Goal: Task Accomplishment & Management: Manage account settings

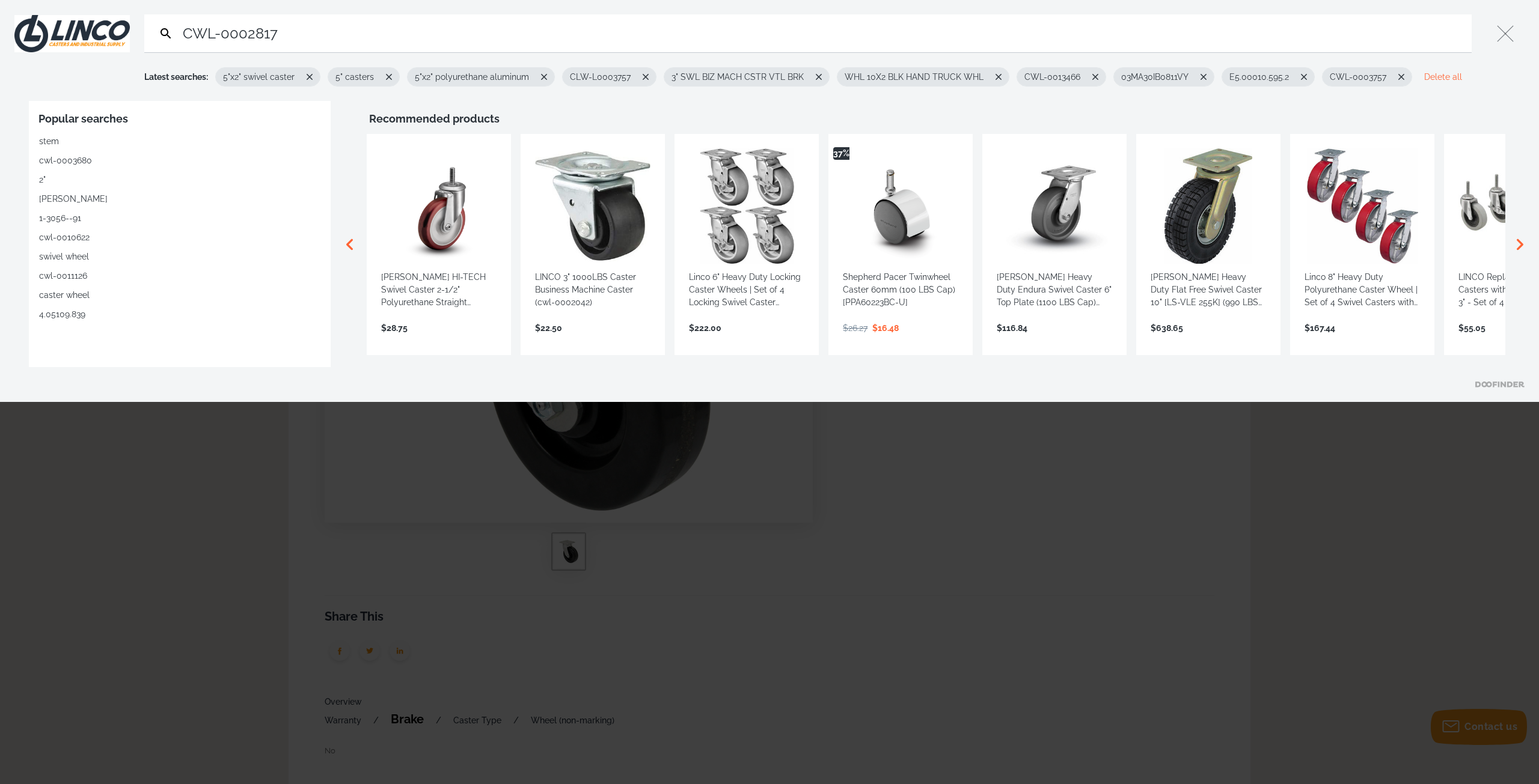
type input "CWL-0002817"
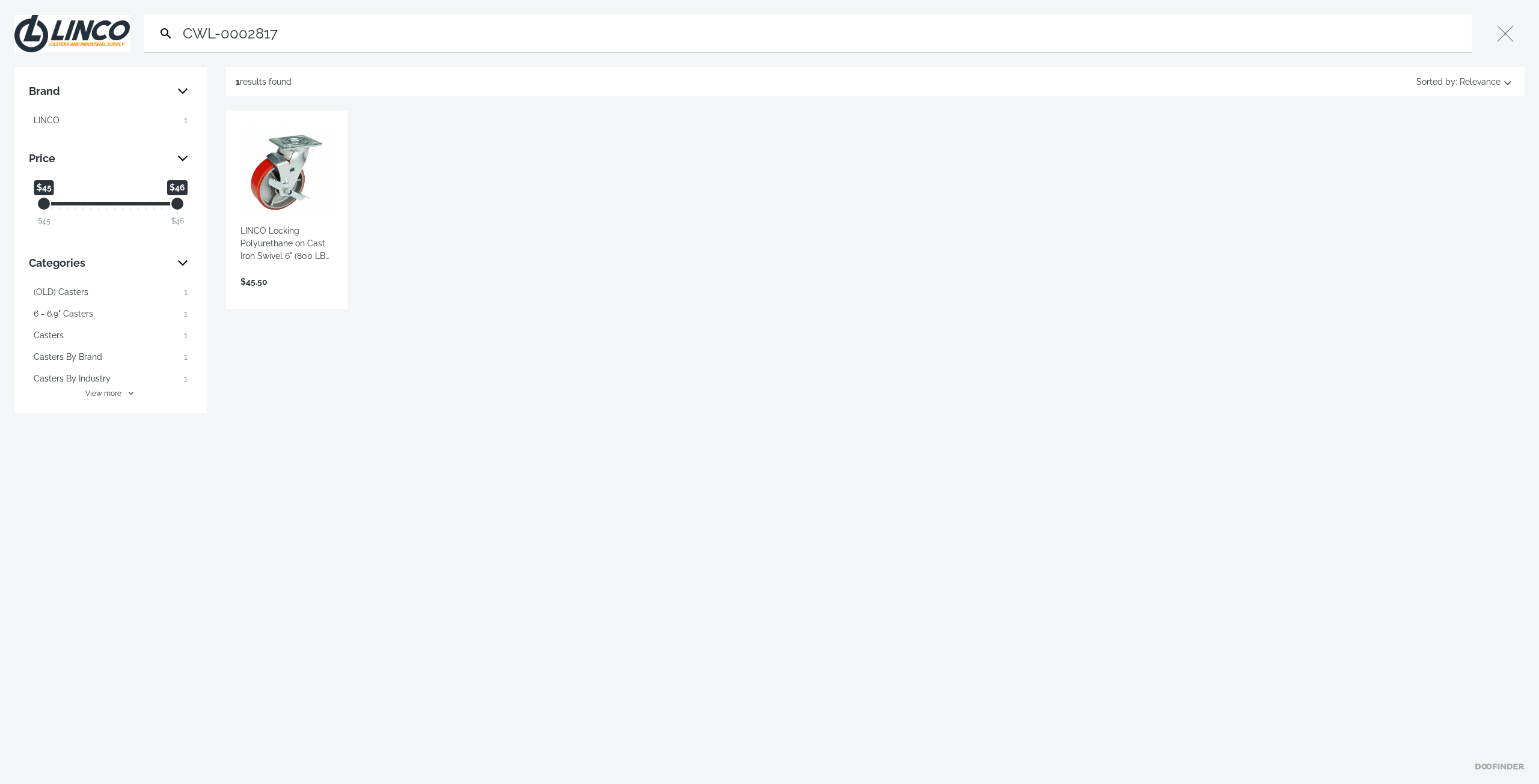
click at [293, 37] on input "CWL-0002817" at bounding box center [823, 33] width 1286 height 38
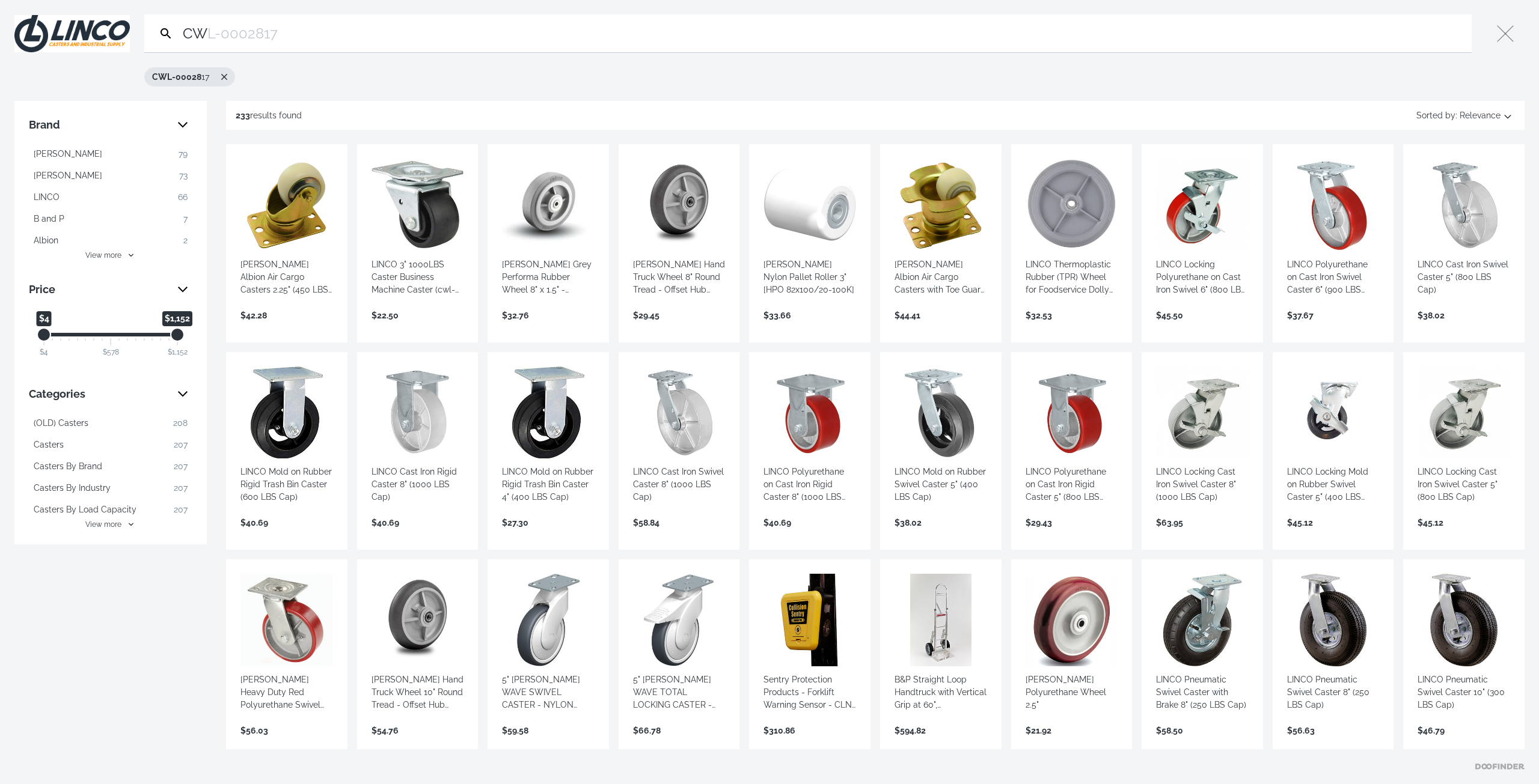
type input "C"
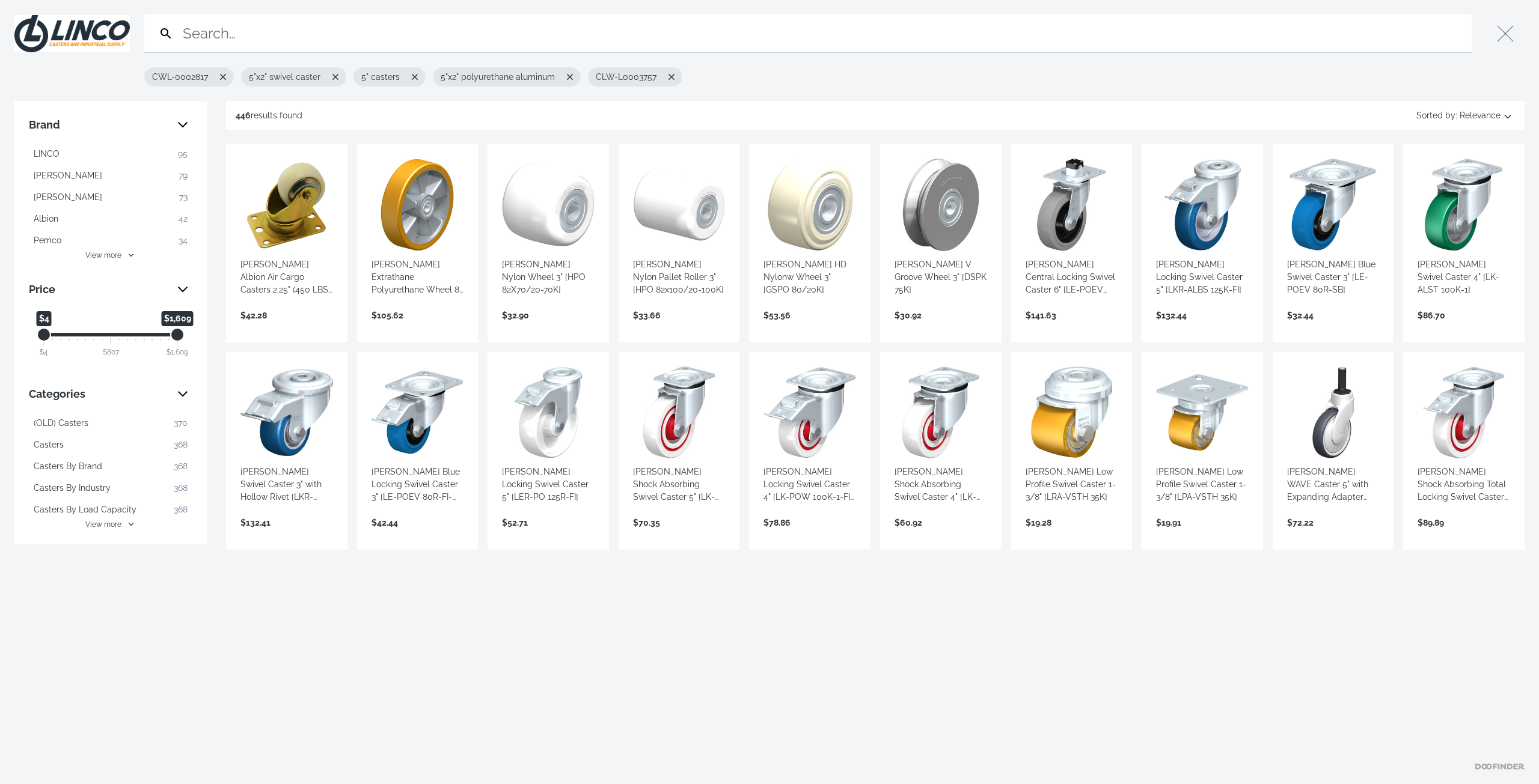
type input "C"
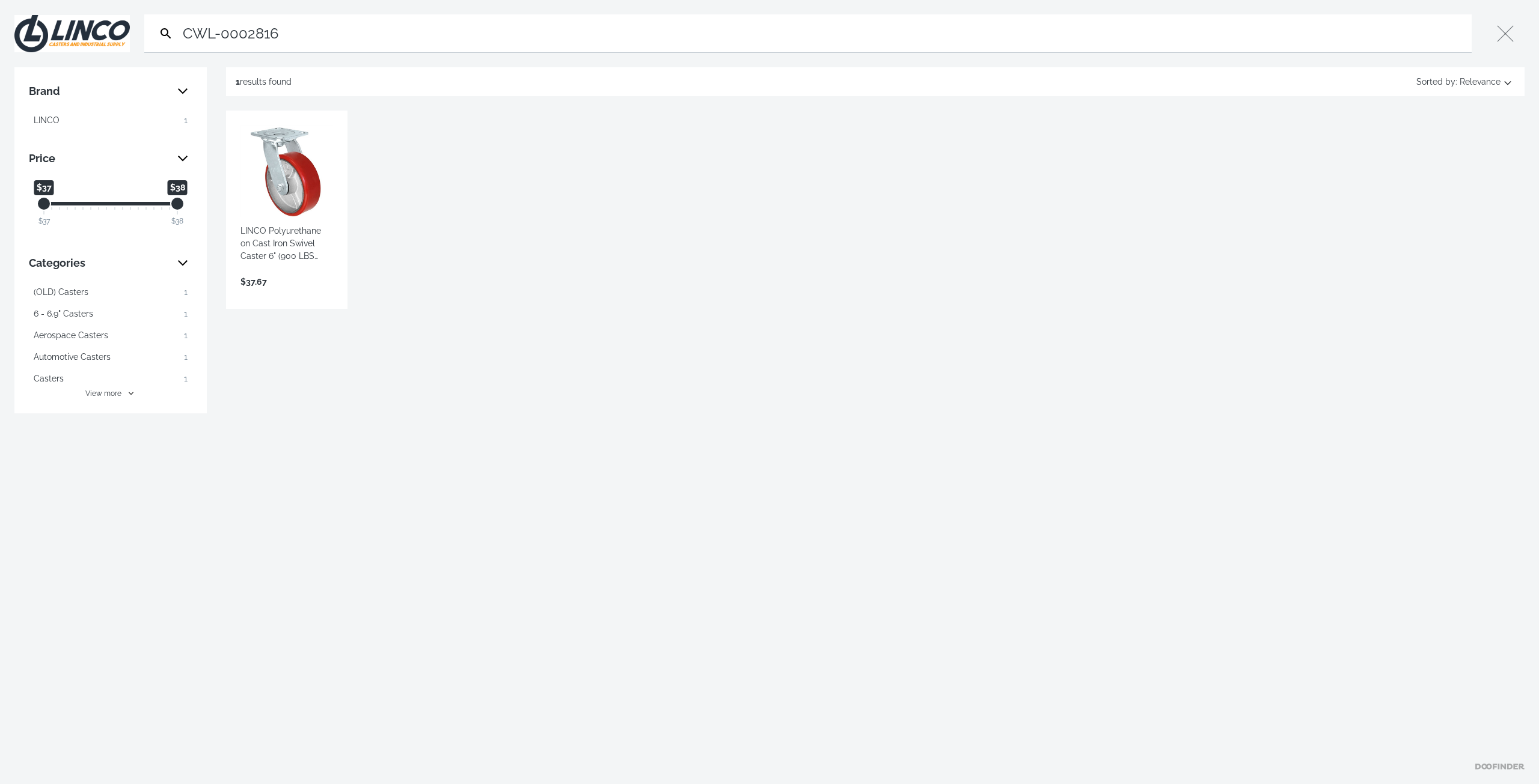
click at [286, 34] on input "CWL-0002816" at bounding box center [823, 33] width 1286 height 38
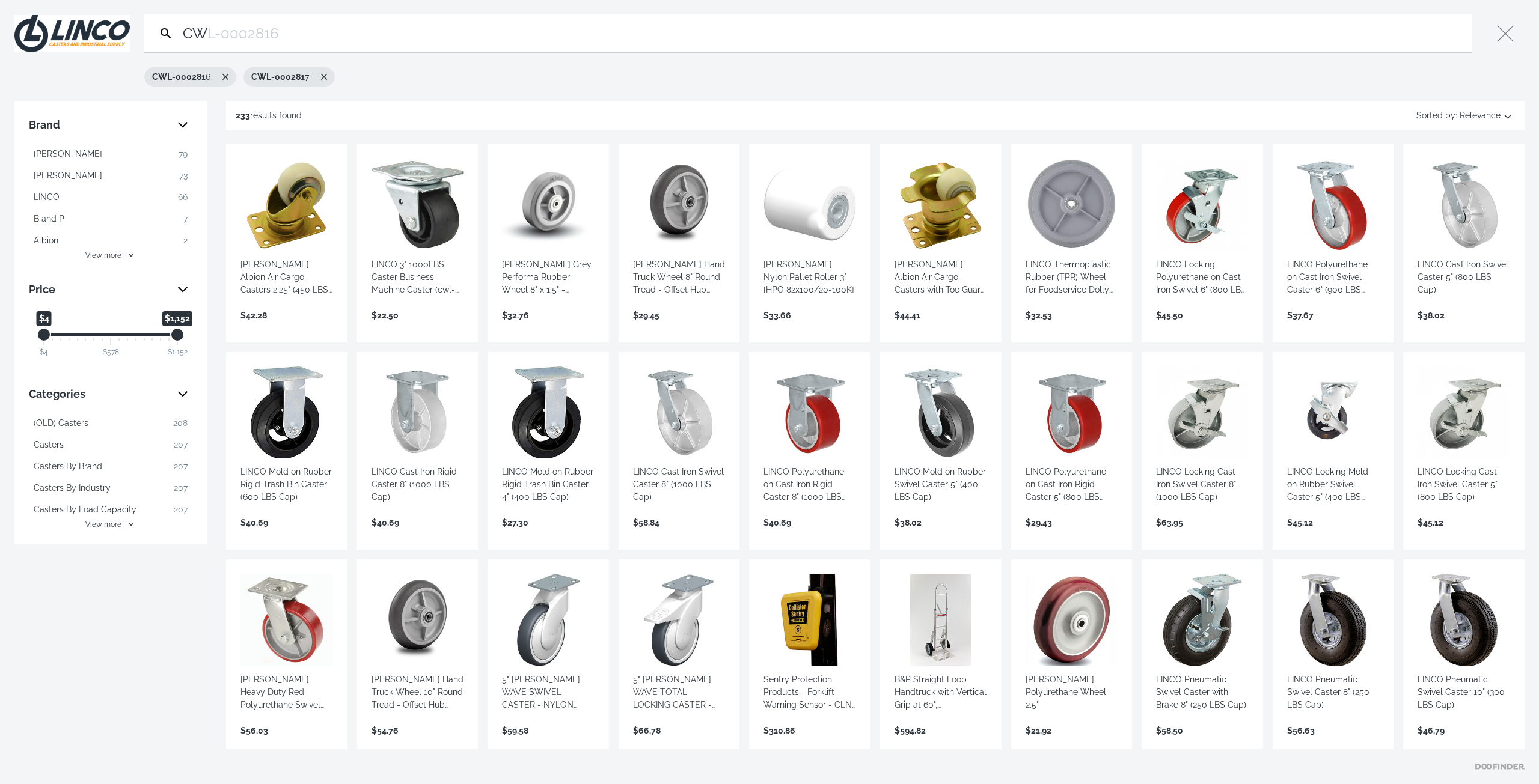
type input "C"
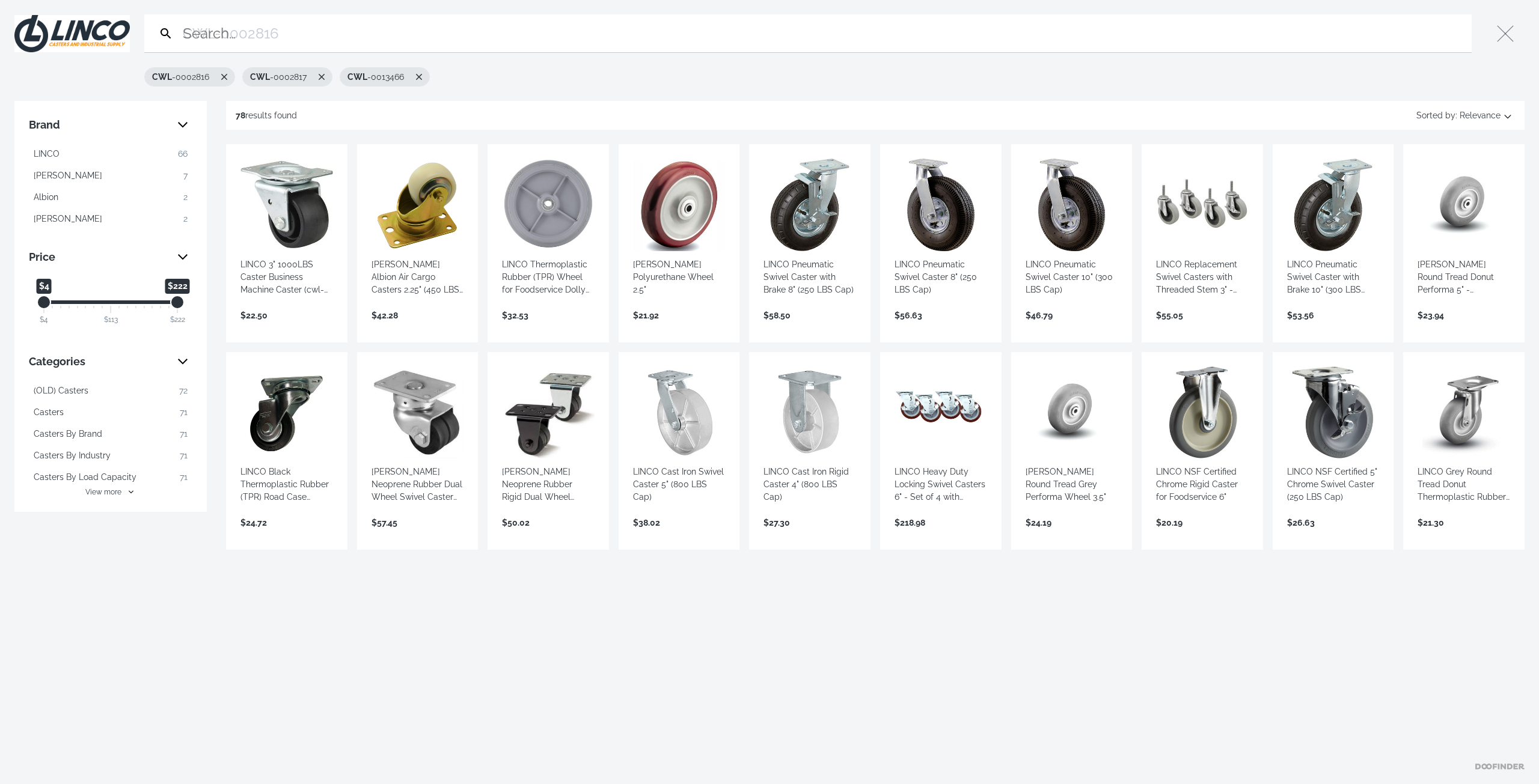
type input "C"
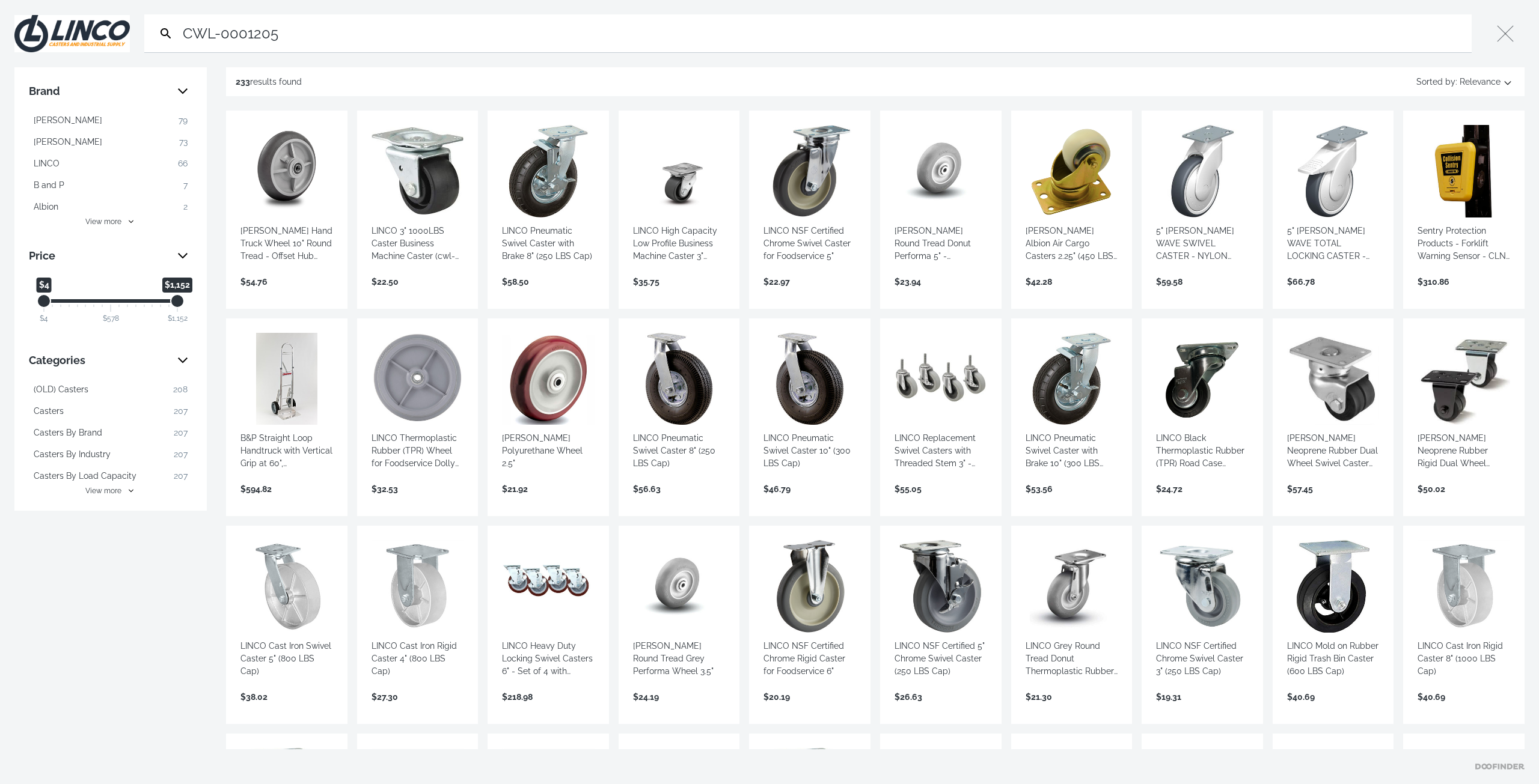
type input "CWL-0001205"
drag, startPoint x: 280, startPoint y: 37, endPoint x: 185, endPoint y: 45, distance: 95.3
click at [185, 45] on input "CWL-0001205" at bounding box center [823, 33] width 1286 height 38
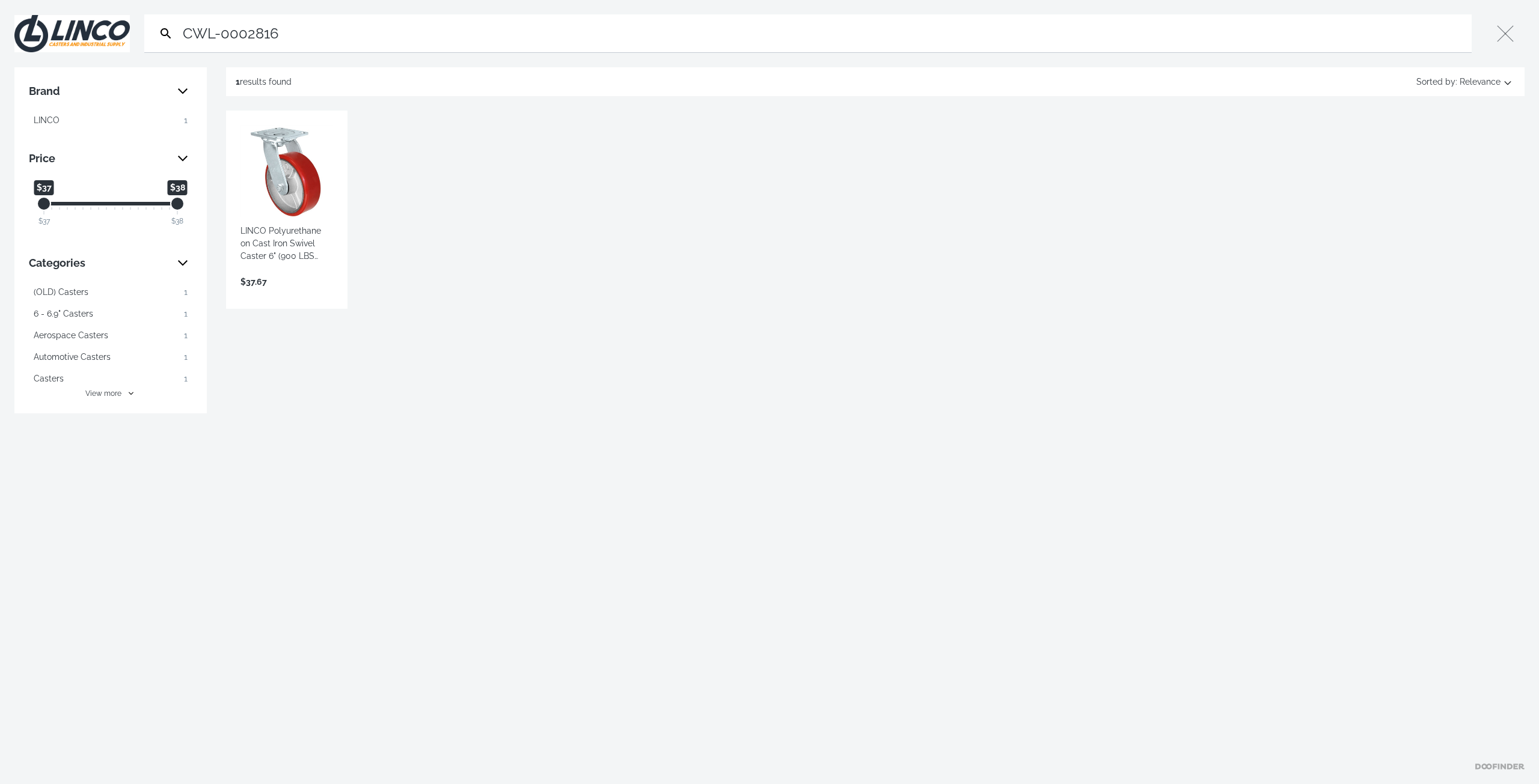
type input "CWL-0002816"
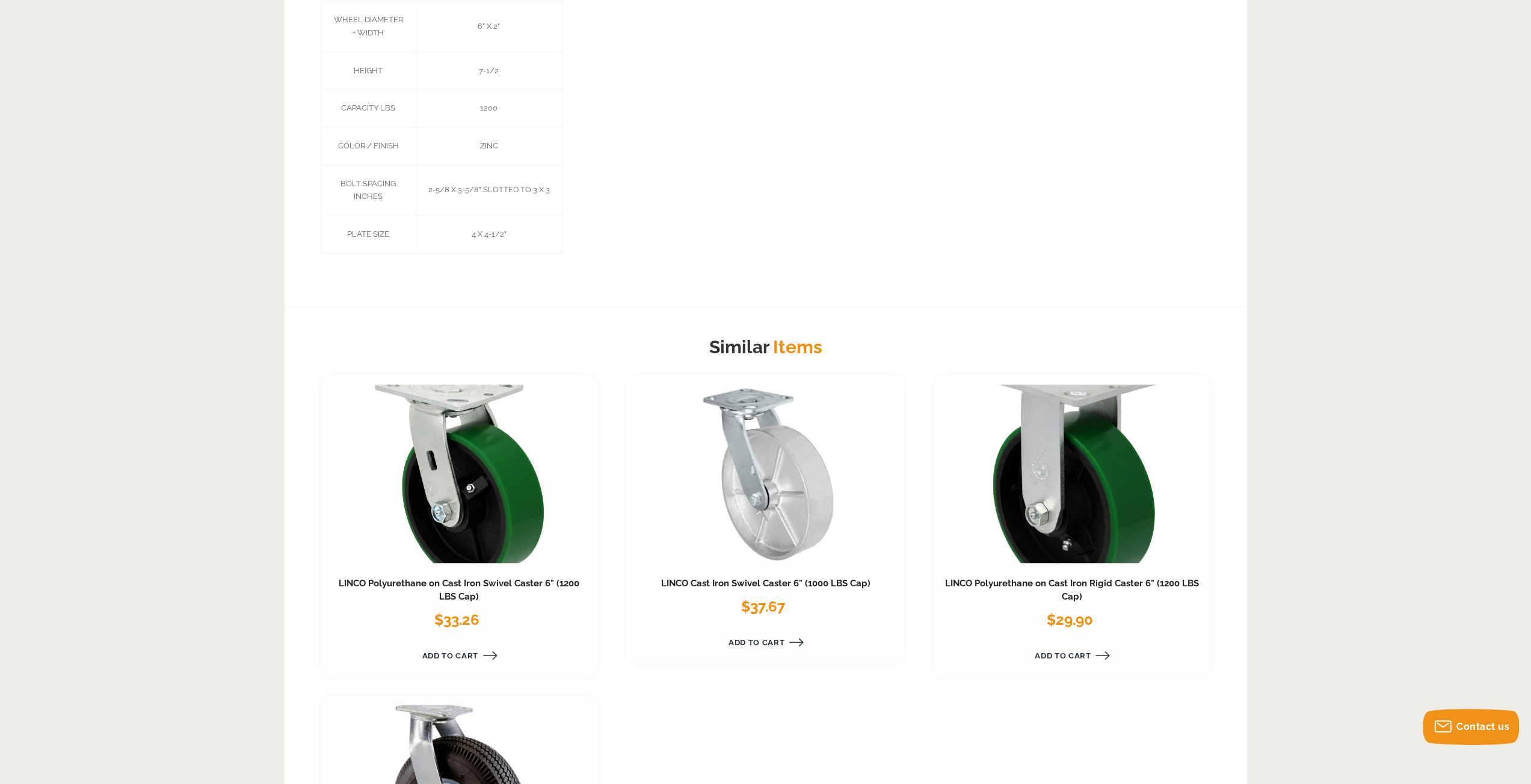
scroll to position [203, 0]
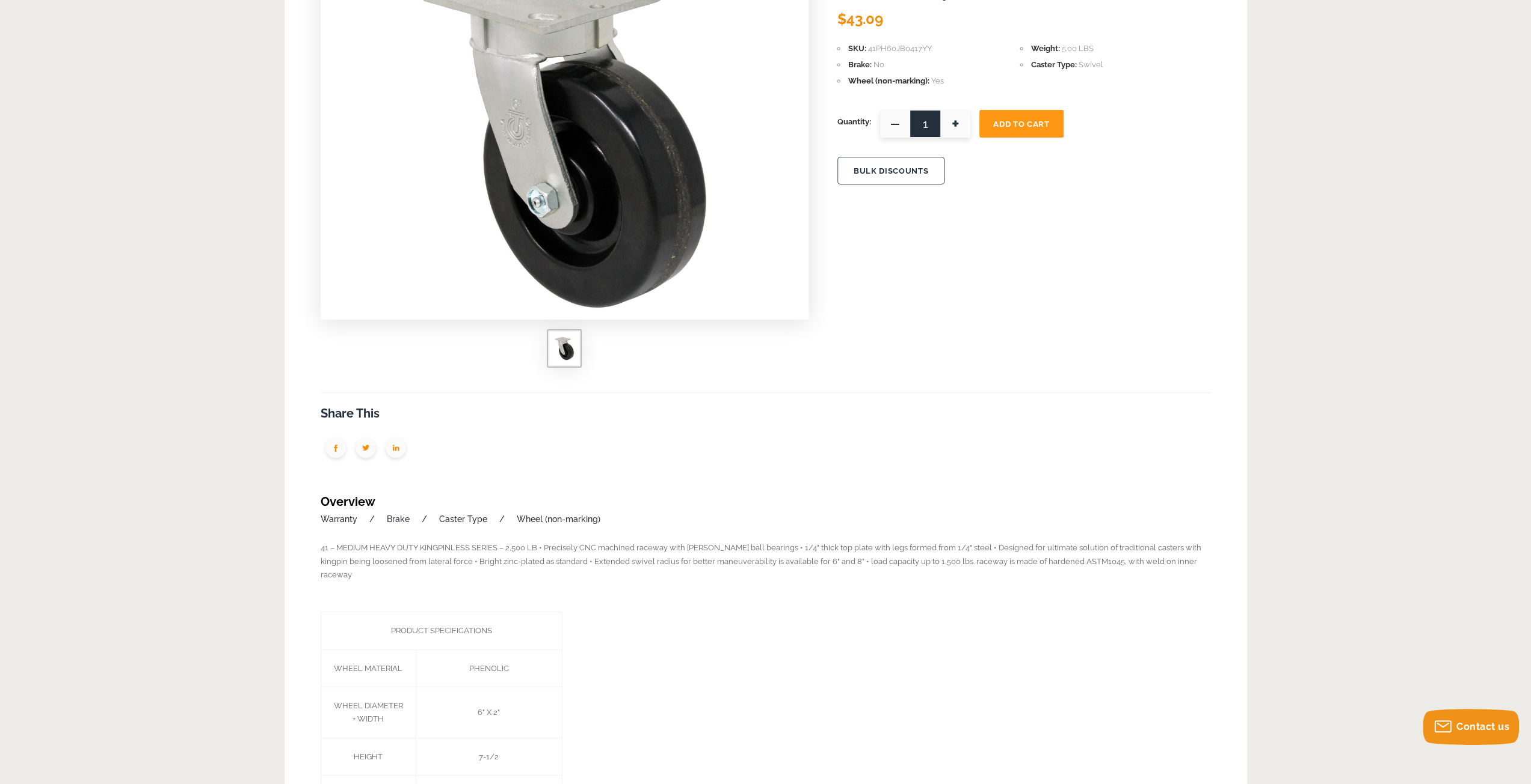
click at [619, 621] on div "41 – MEDIUM HEAVY DUTY KINGPINLESS SERIES – 2,500 LB • Precisely CNC machined r…" at bounding box center [766, 740] width 891 height 398
click at [955, 308] on div "LINCO Phenolic Kingpinless Swivel Caster 6" (1200 LBS Cap) LINCO $43.09 SKU 41P…" at bounding box center [765, 460] width 962 height 1066
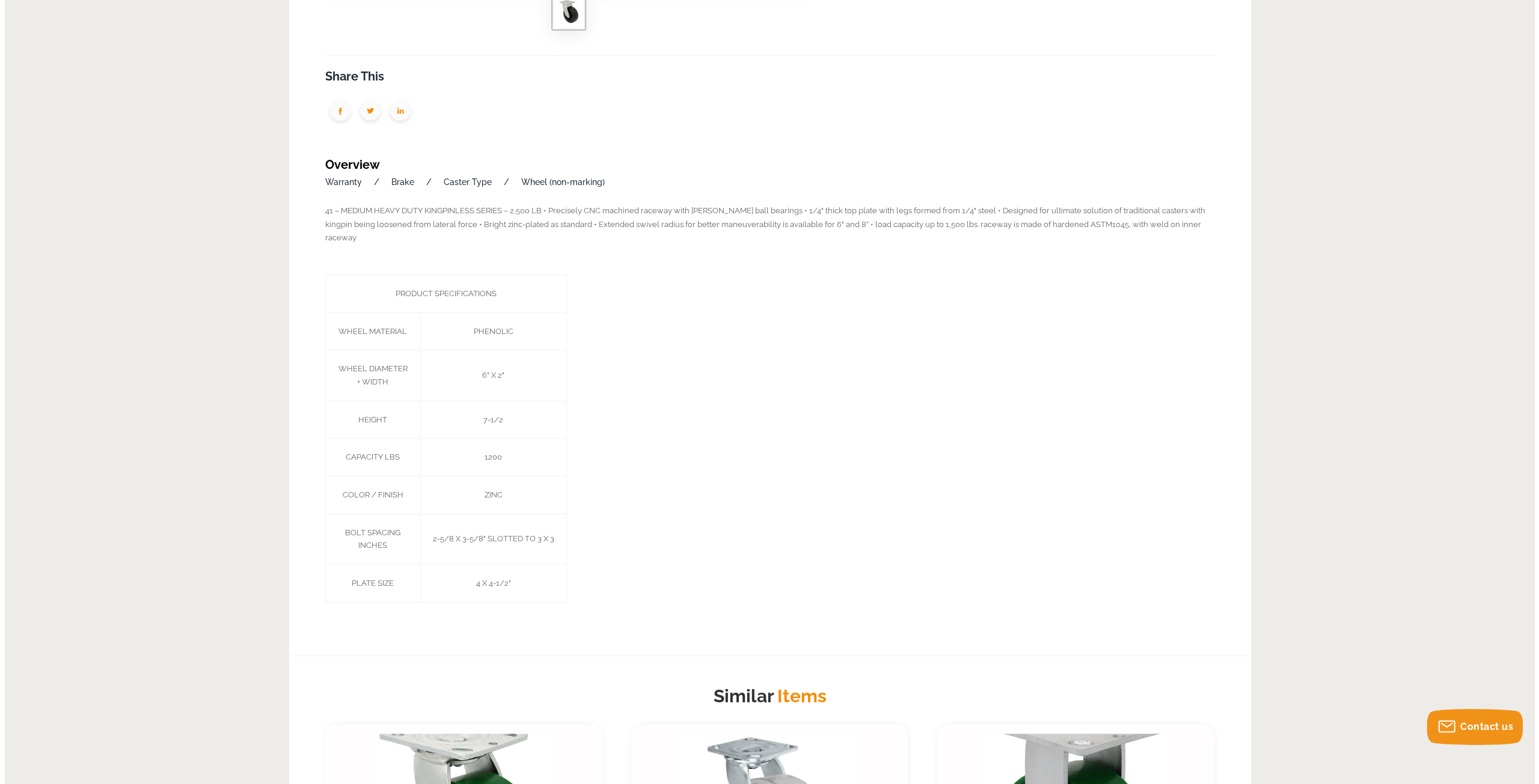
scroll to position [0, 0]
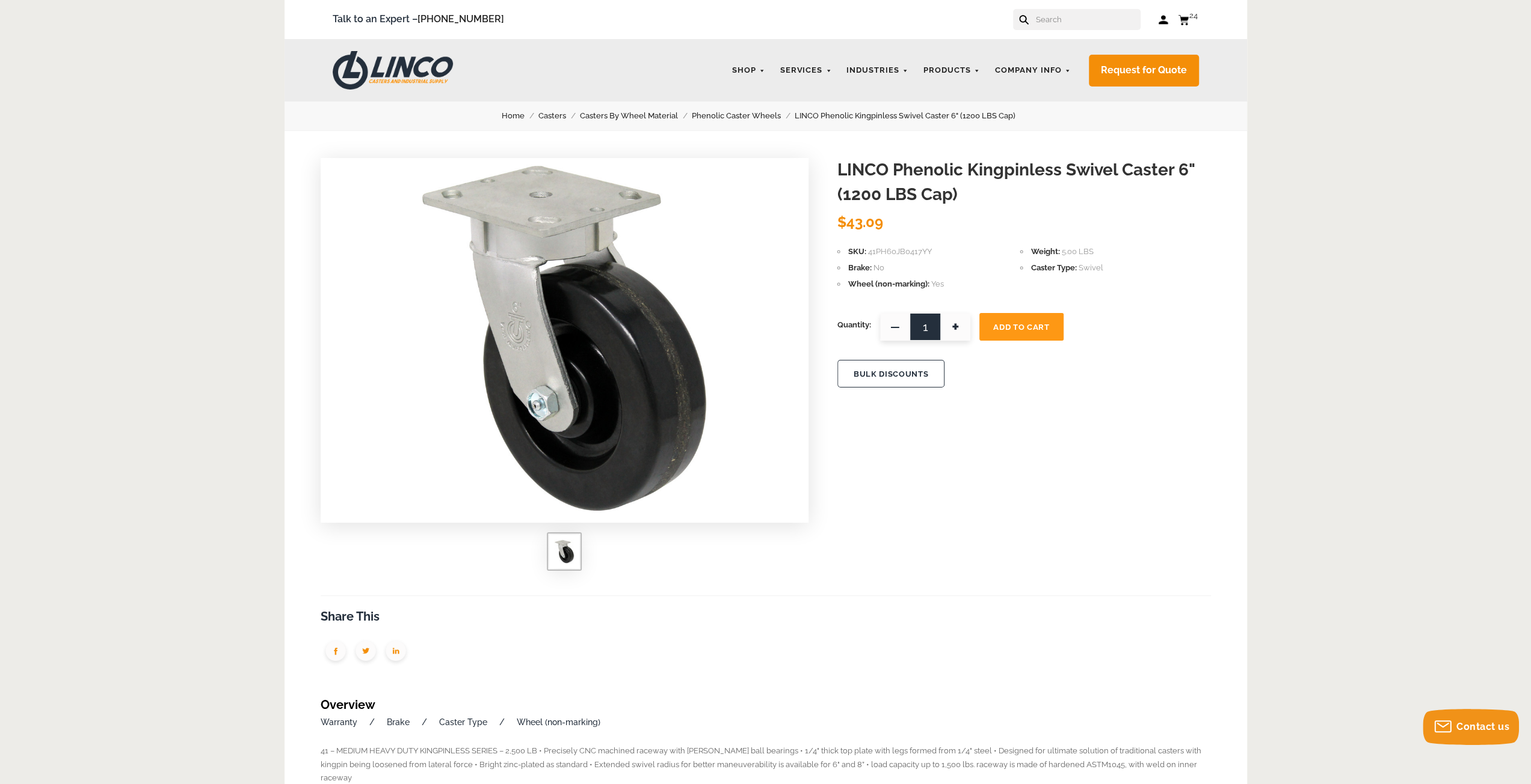
click at [1077, 25] on input "text" at bounding box center [1088, 19] width 106 height 21
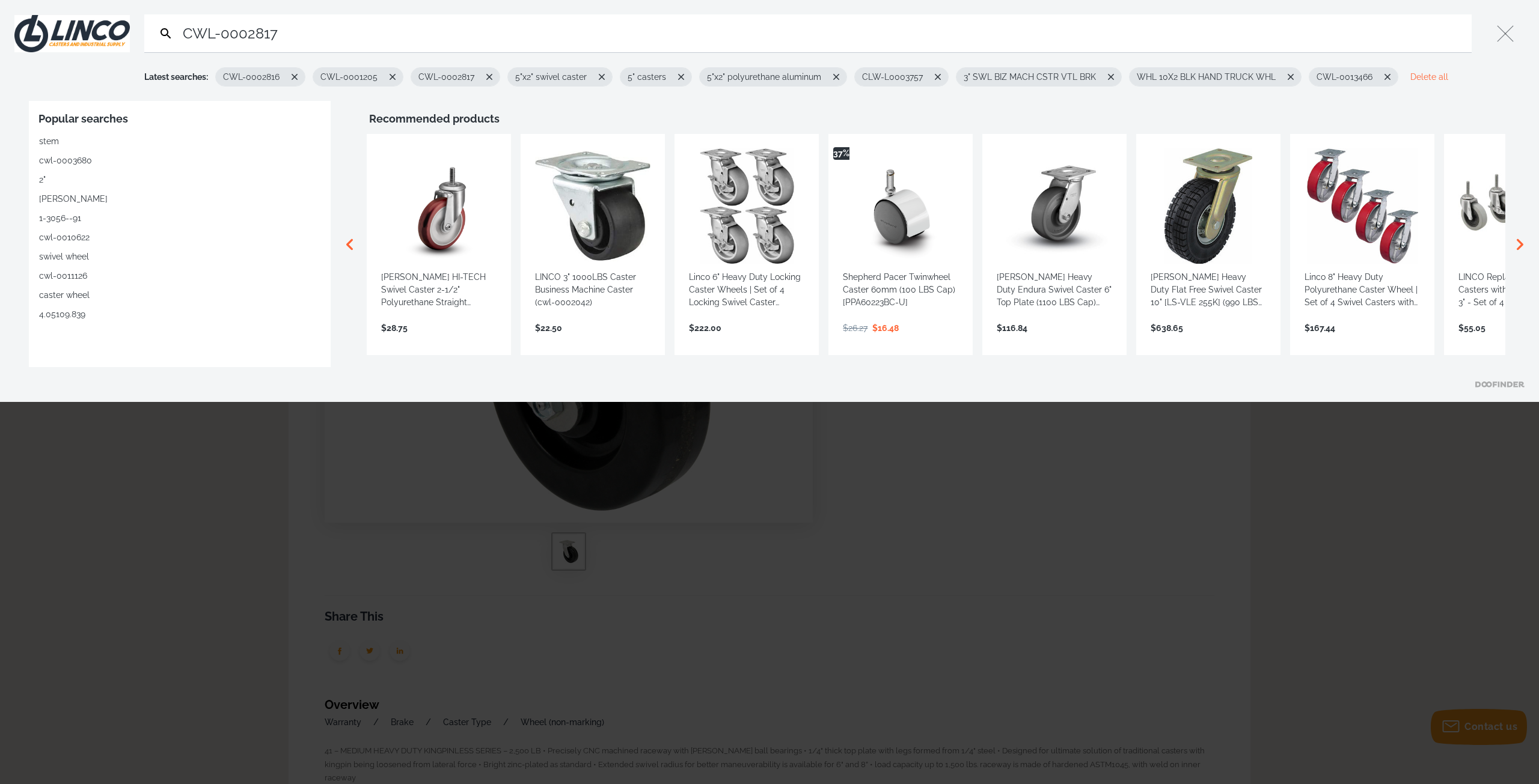
type input "CWL-0002817"
type input "CWL-0002816"
type input "CWL-0002817"
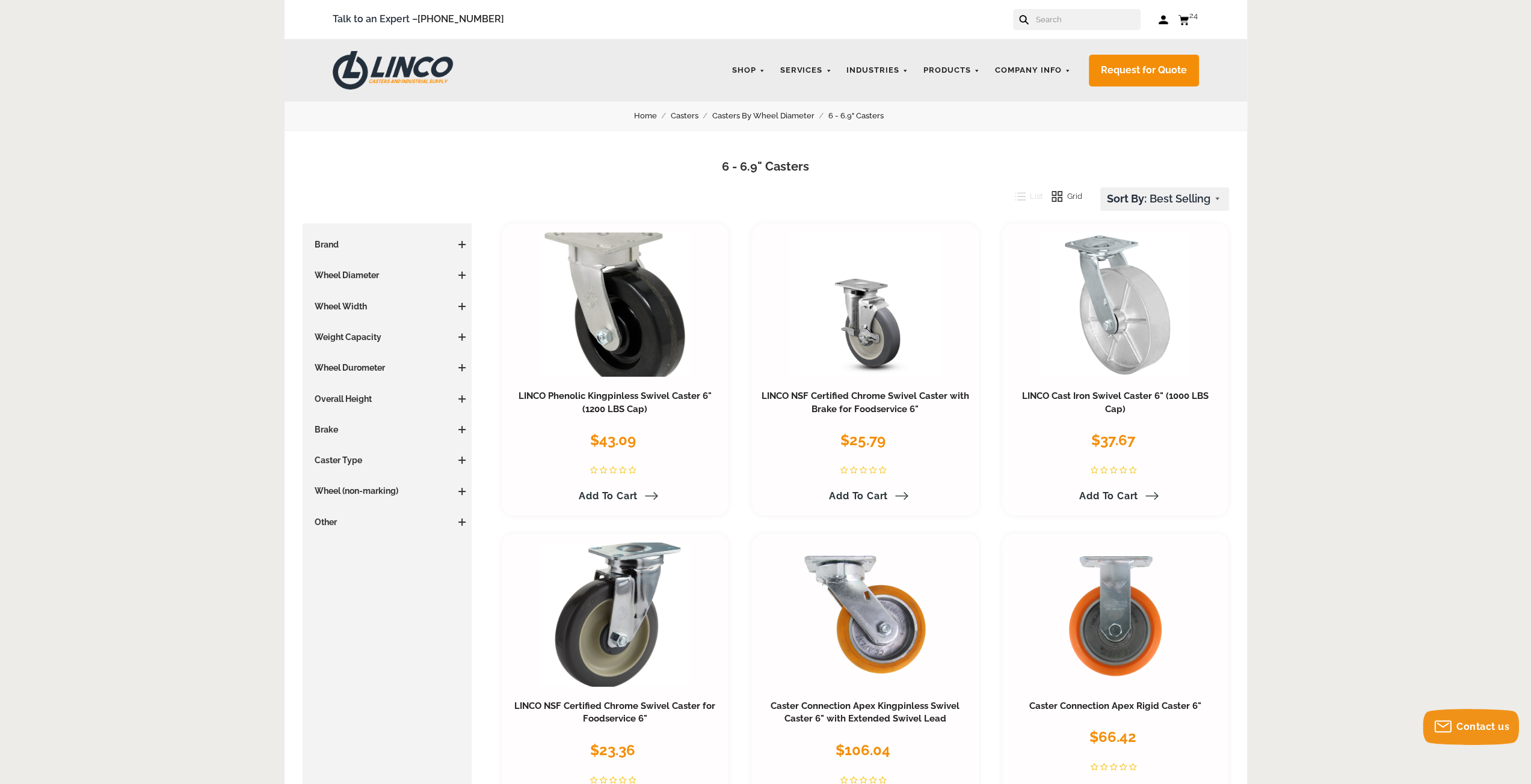
click at [1162, 16] on link "Log in" at bounding box center [1163, 20] width 11 height 12
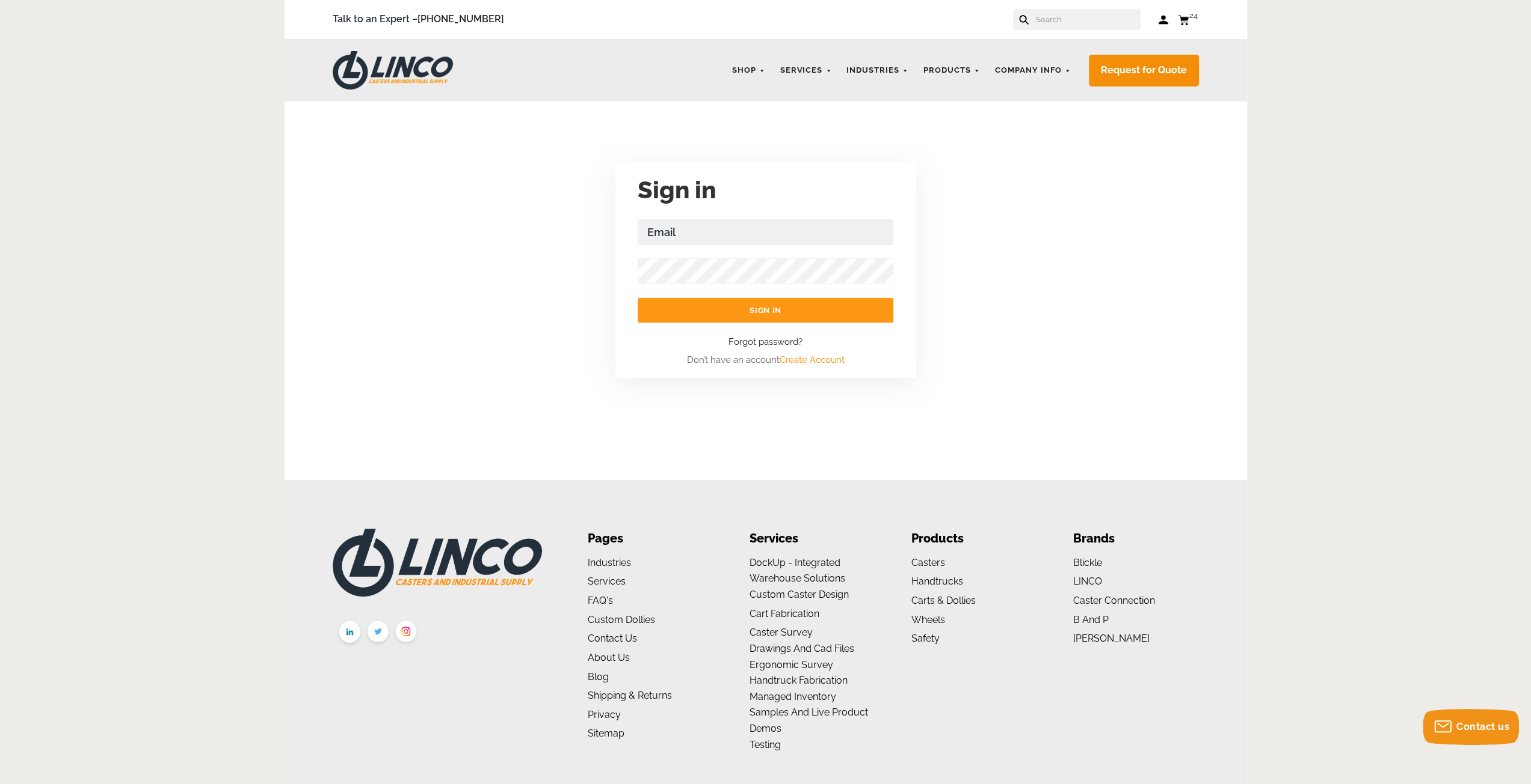
click at [693, 228] on input "Email Address Required" at bounding box center [765, 232] width 255 height 26
type input "[EMAIL_ADDRESS][DOMAIN_NAME]"
click at [678, 339] on div "Forgot password? Don’t have an account Create Account" at bounding box center [765, 345] width 255 height 45
click at [752, 304] on input "Sign in" at bounding box center [765, 311] width 255 height 25
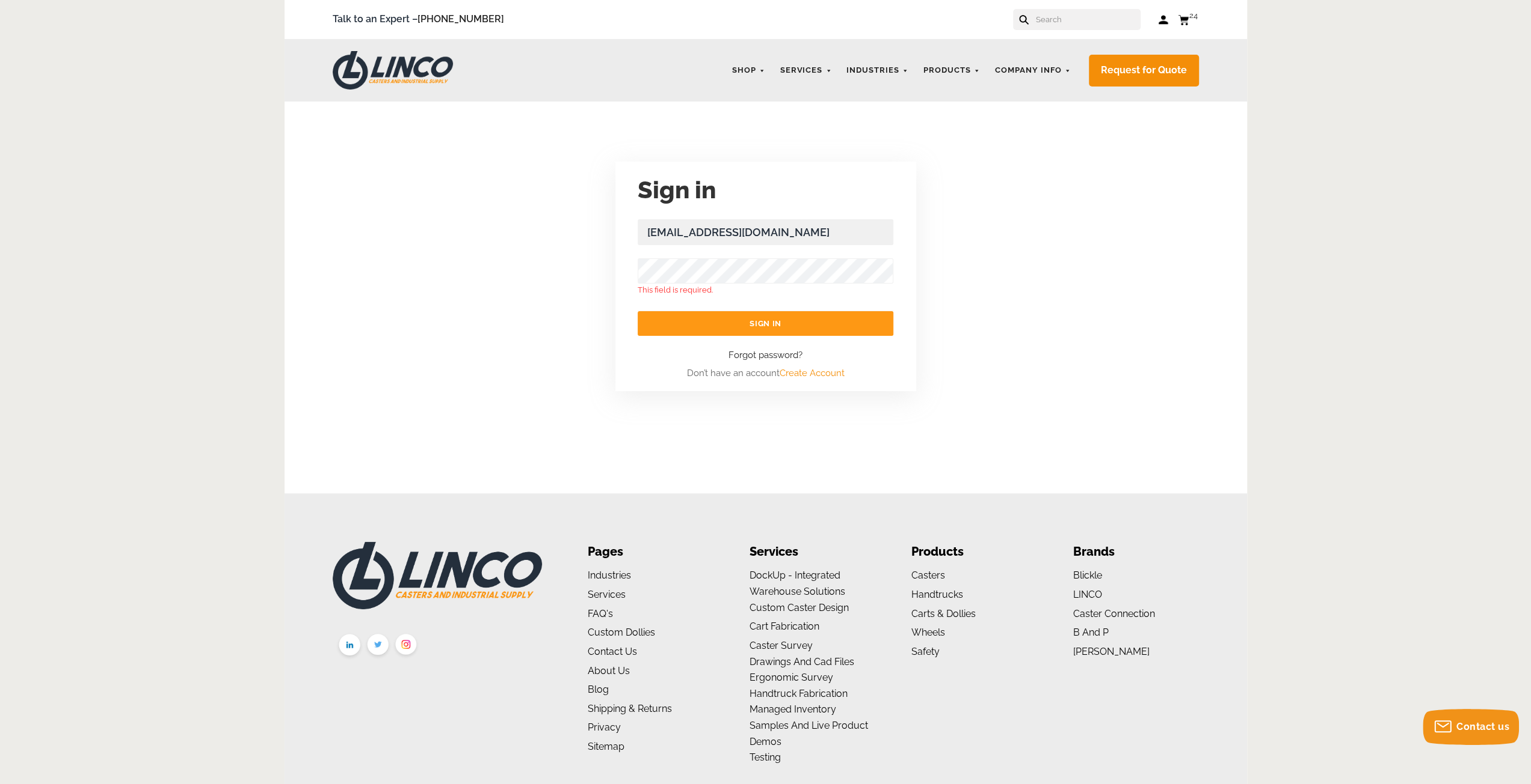
click at [743, 331] on input "Sign in" at bounding box center [765, 324] width 255 height 25
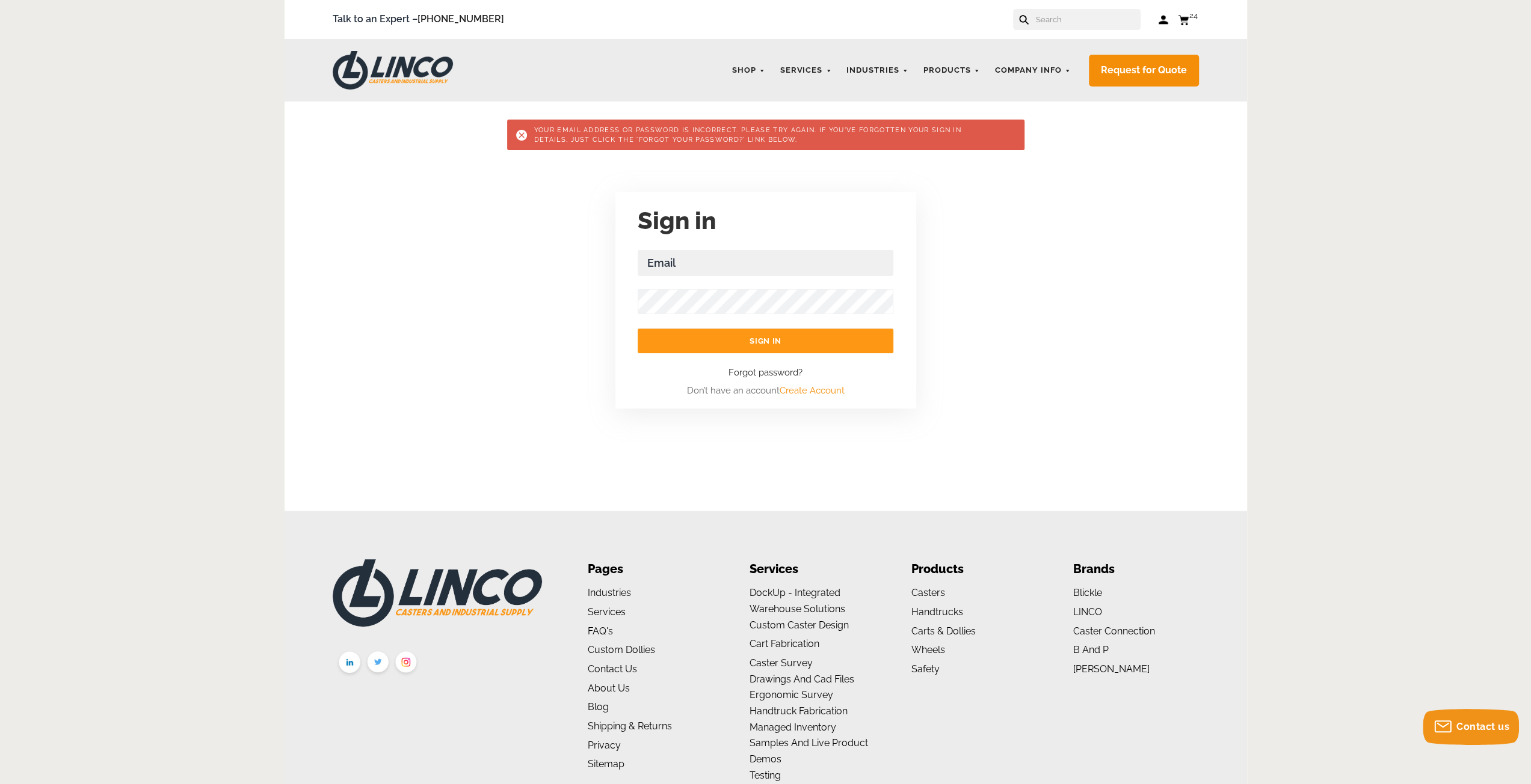
click at [698, 258] on input "Email Address Required" at bounding box center [765, 262] width 255 height 26
type input "ery@vxdesignsolutions.com"
click at [761, 373] on link "Forgot password?" at bounding box center [765, 373] width 74 height 15
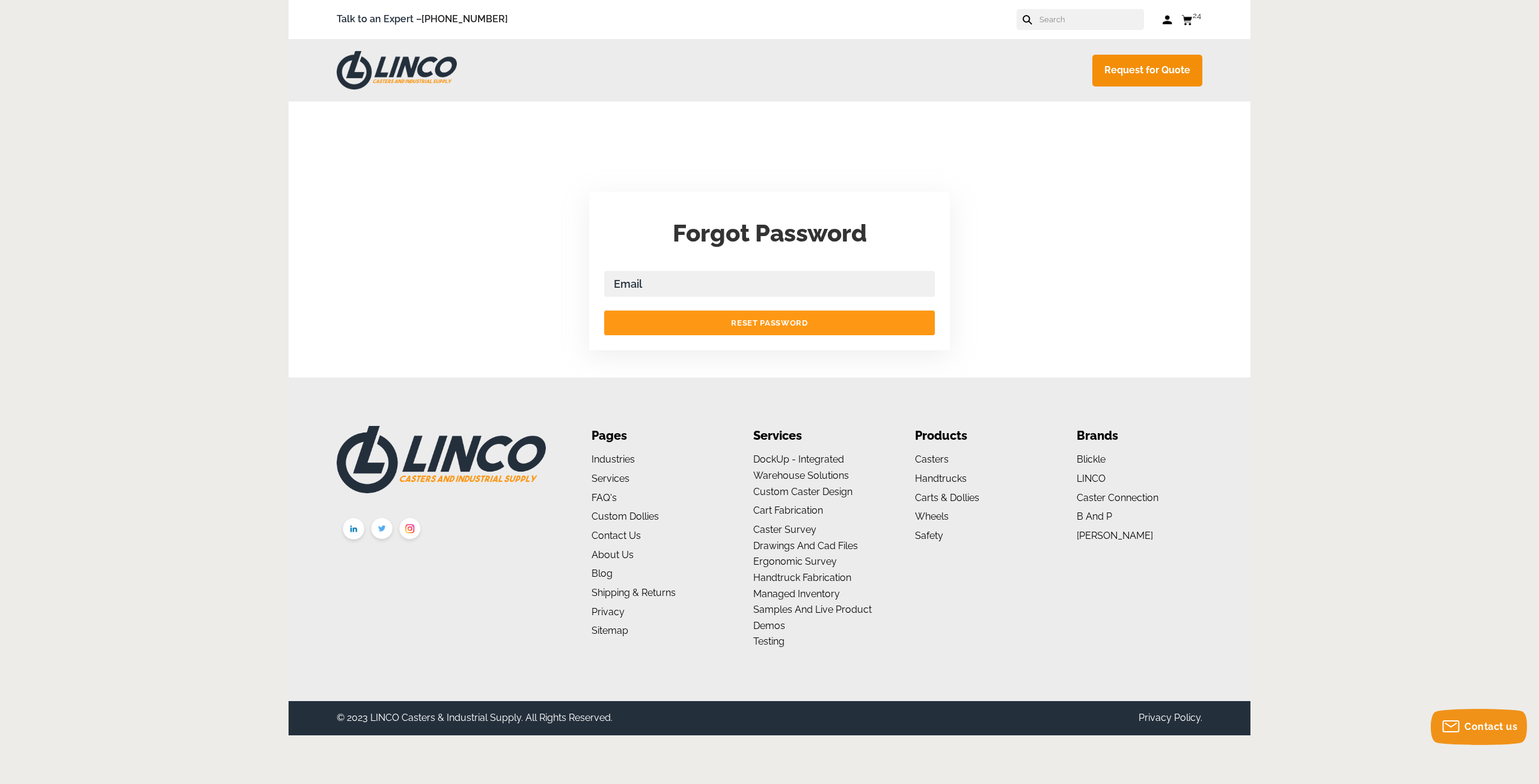
click at [692, 280] on input "Email Address Required" at bounding box center [769, 283] width 330 height 26
type input "[EMAIL_ADDRESS][DOMAIN_NAME]"
click at [747, 319] on input "Reset Password" at bounding box center [769, 323] width 330 height 25
